Goal: Navigation & Orientation: Find specific page/section

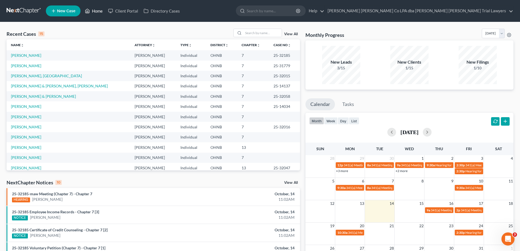
click at [98, 11] on link "Home" at bounding box center [93, 11] width 23 height 10
click at [10, 11] on link at bounding box center [24, 11] width 35 height 10
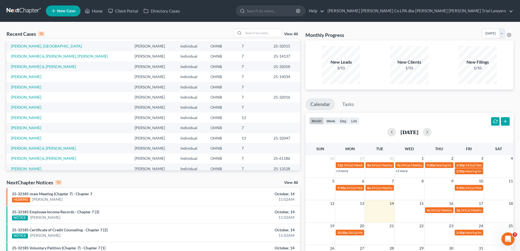
scroll to position [37, 0]
